Goal: Navigation & Orientation: Go to known website

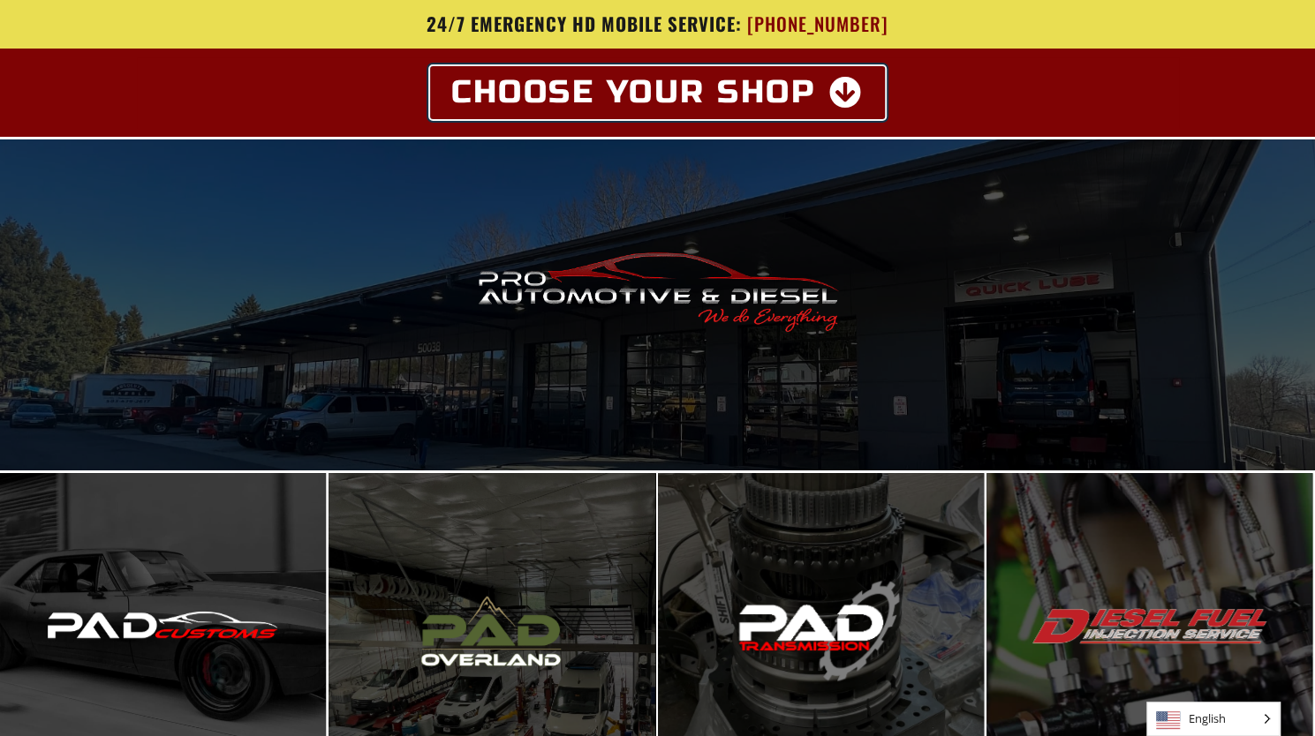
click at [793, 93] on span "Choose Your Shop" at bounding box center [633, 93] width 365 height 32
click at [845, 98] on icon at bounding box center [846, 93] width 34 height 32
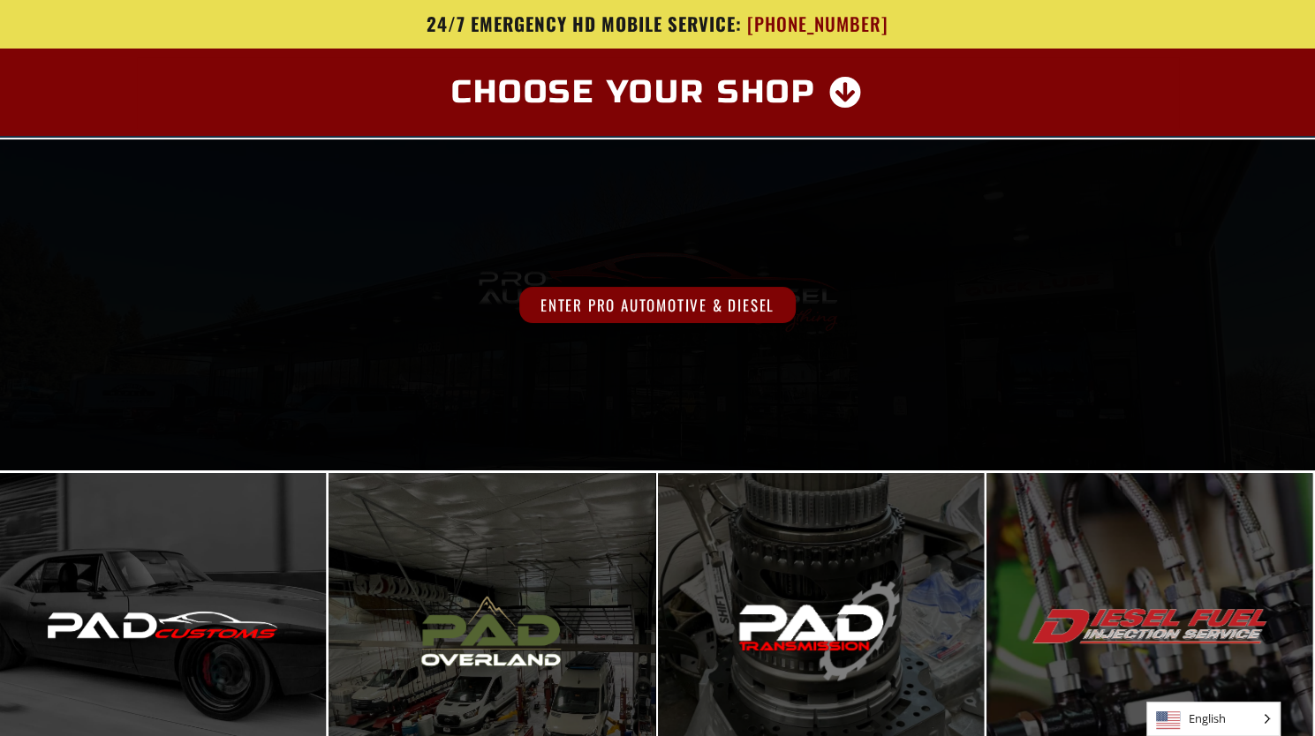
click at [669, 294] on span "Enter Pro Automotive & Diesel" at bounding box center [657, 305] width 276 height 36
click at [669, 315] on span "Enter Pro Automotive & Diesel" at bounding box center [657, 305] width 276 height 36
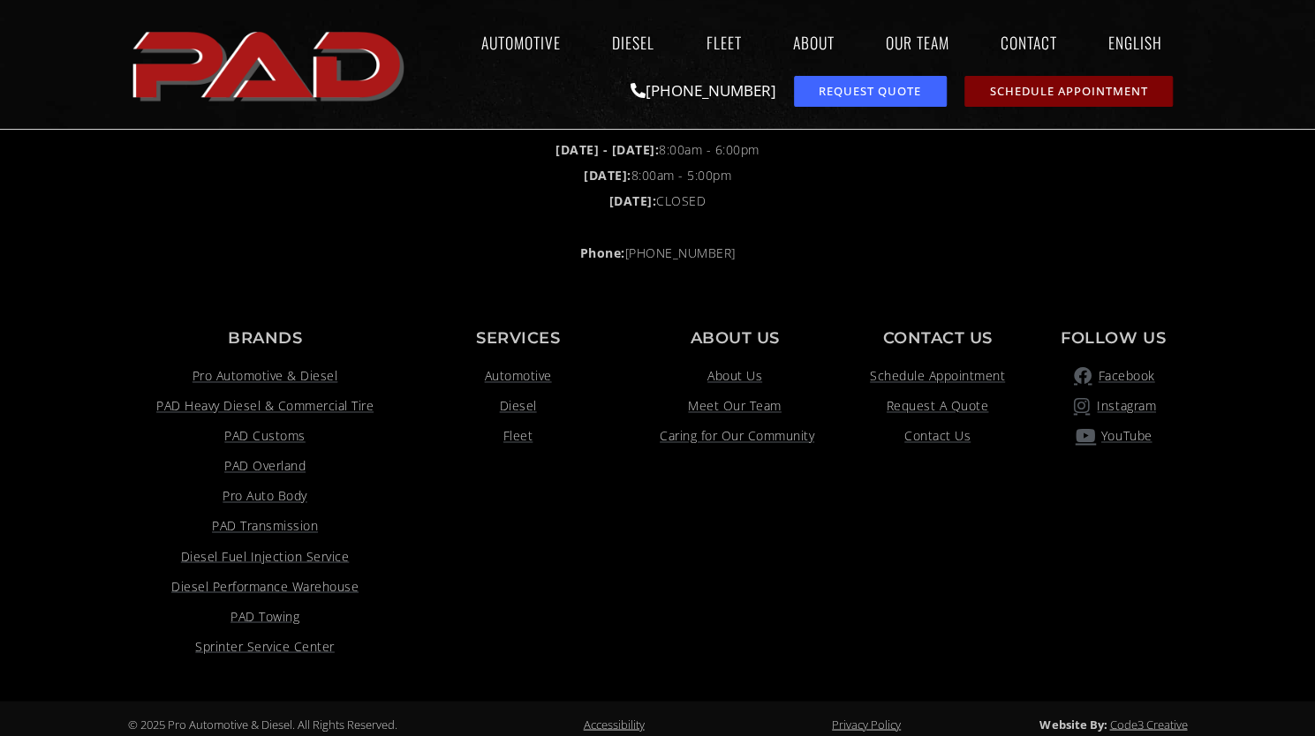
scroll to position [1426, 0]
